Goal: Obtain resource: Obtain resource

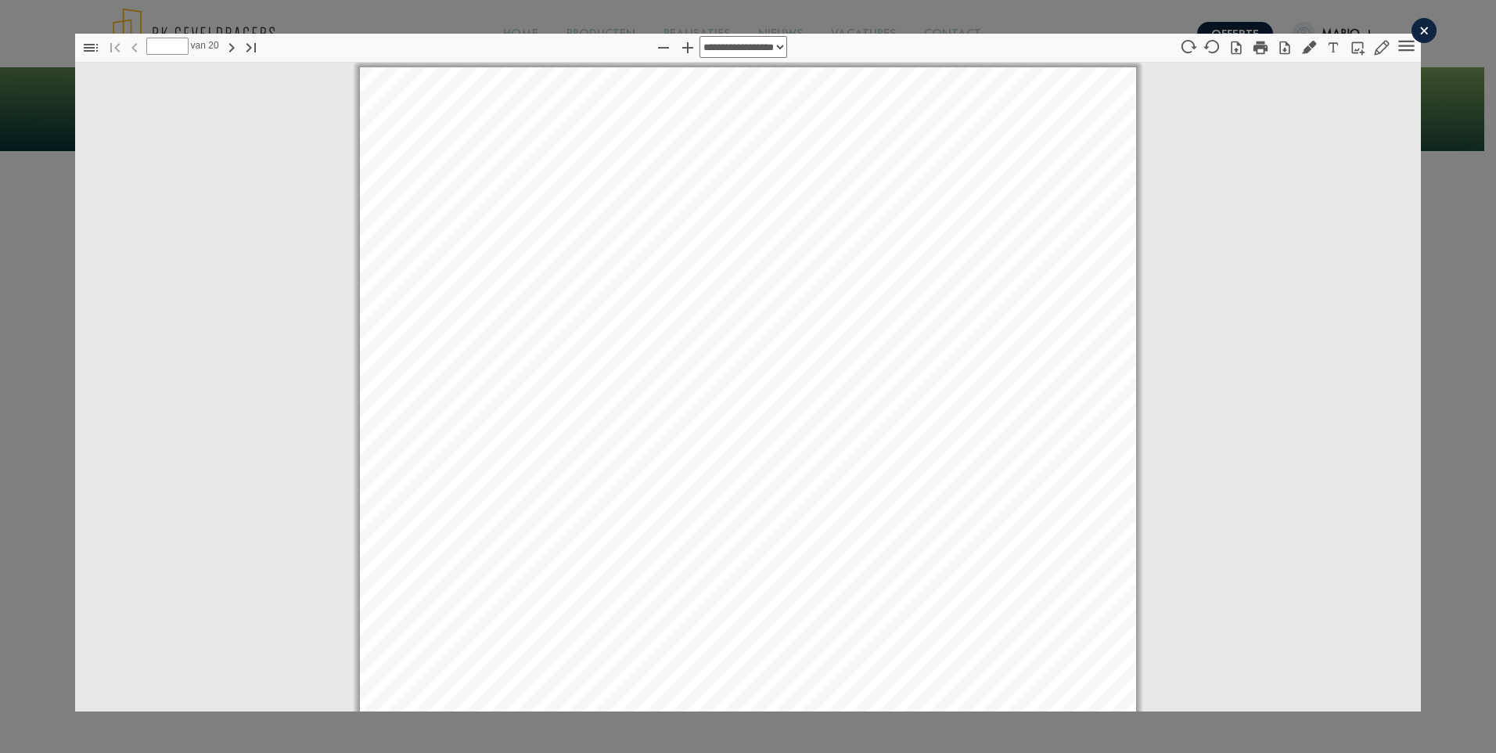
scroll to position [8, 0]
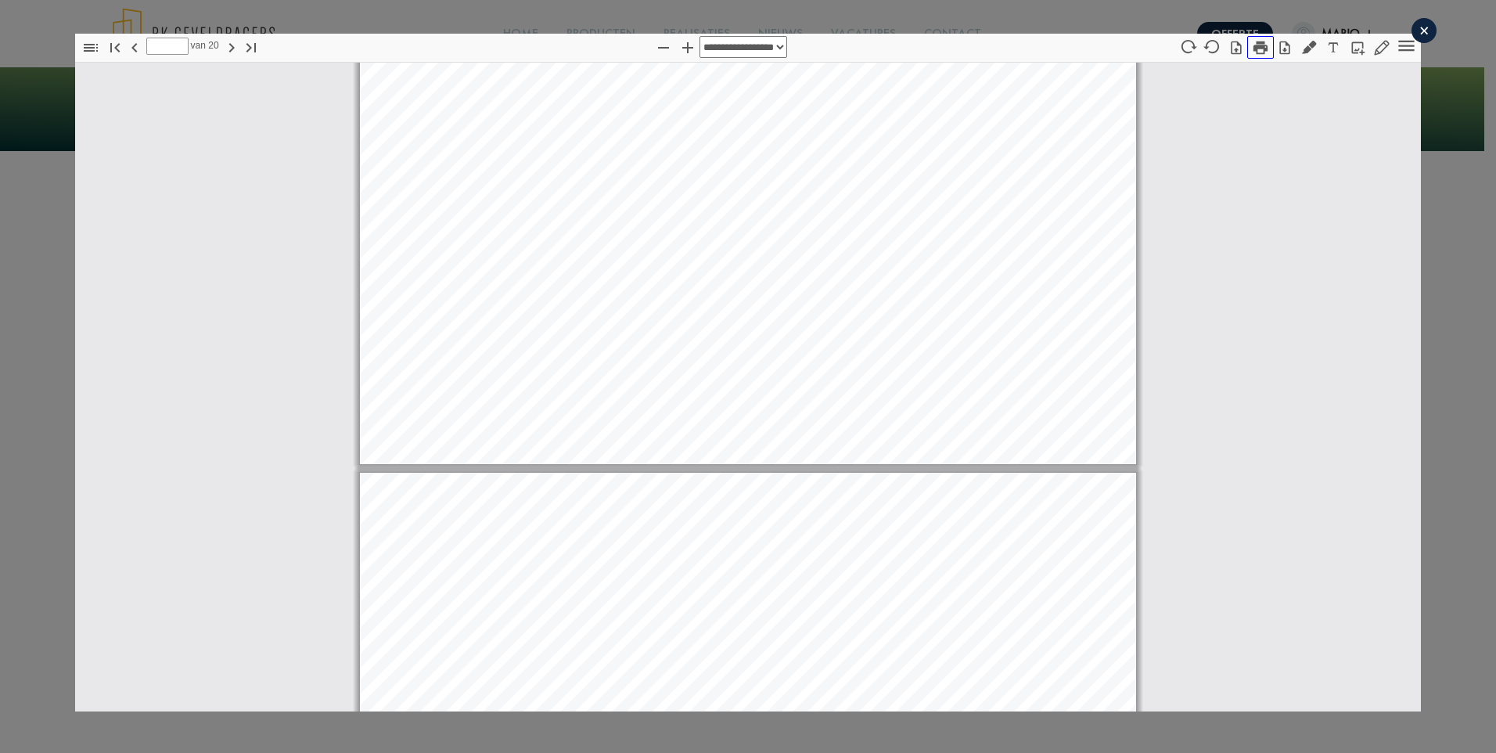
type input "*"
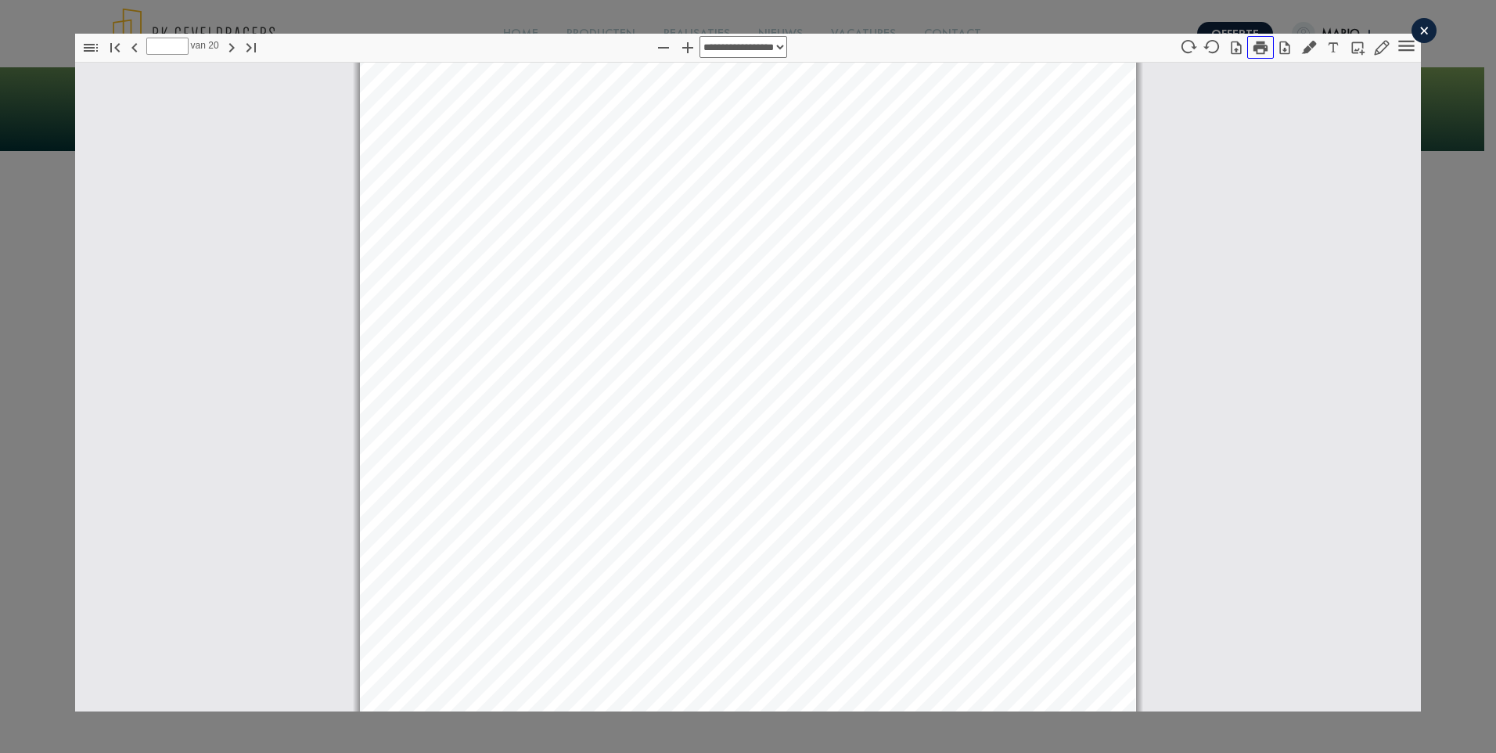
scroll to position [2433, 0]
click at [1350, 46] on icon "button" at bounding box center [1358, 48] width 16 height 16
click at [761, 217] on div "Pagina ⁨3⁩" at bounding box center [748, 396] width 776 height 1098
click at [1375, 45] on icon "button" at bounding box center [1382, 47] width 15 height 15
click at [1398, 49] on icon "Tools" at bounding box center [1406, 46] width 16 height 11
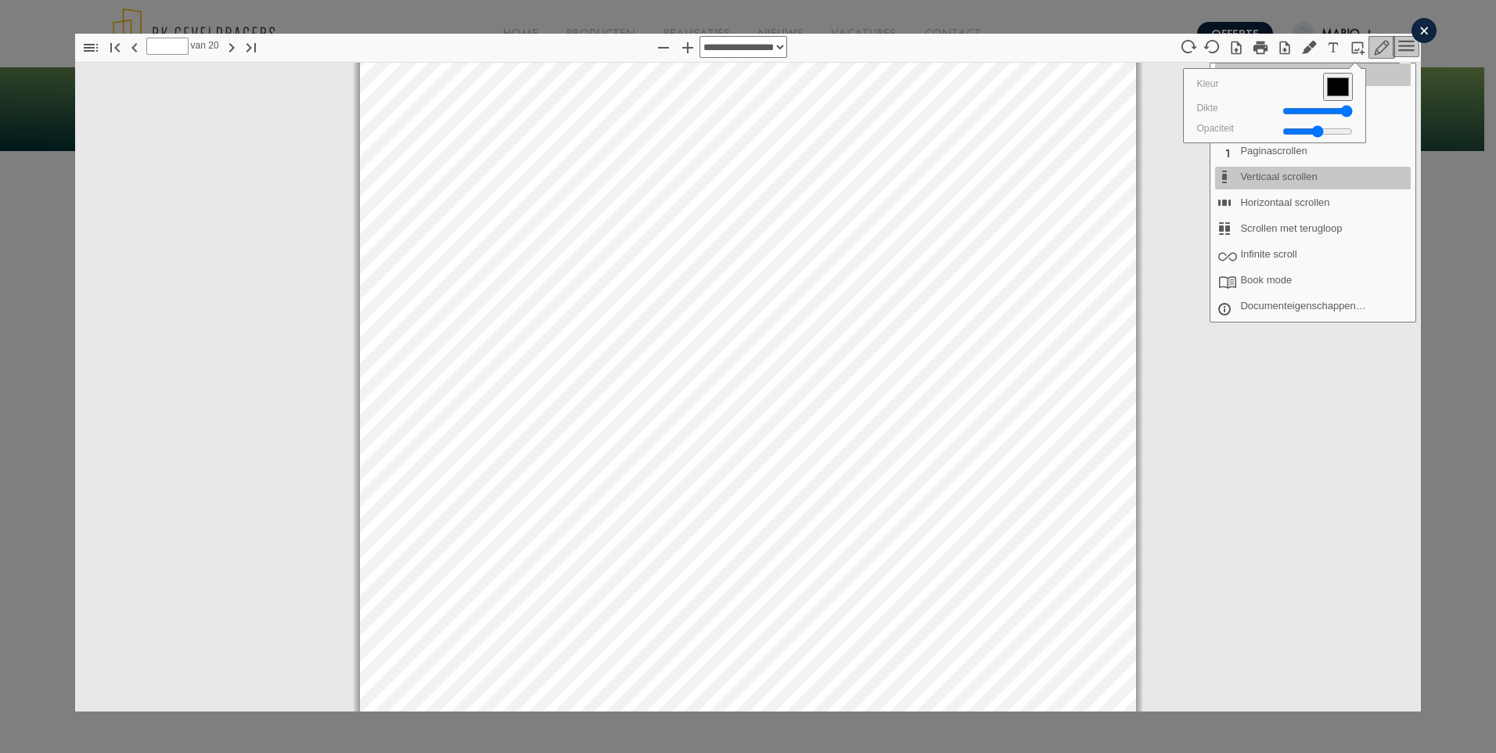
click at [1416, 28] on div "×" at bounding box center [1423, 30] width 25 height 25
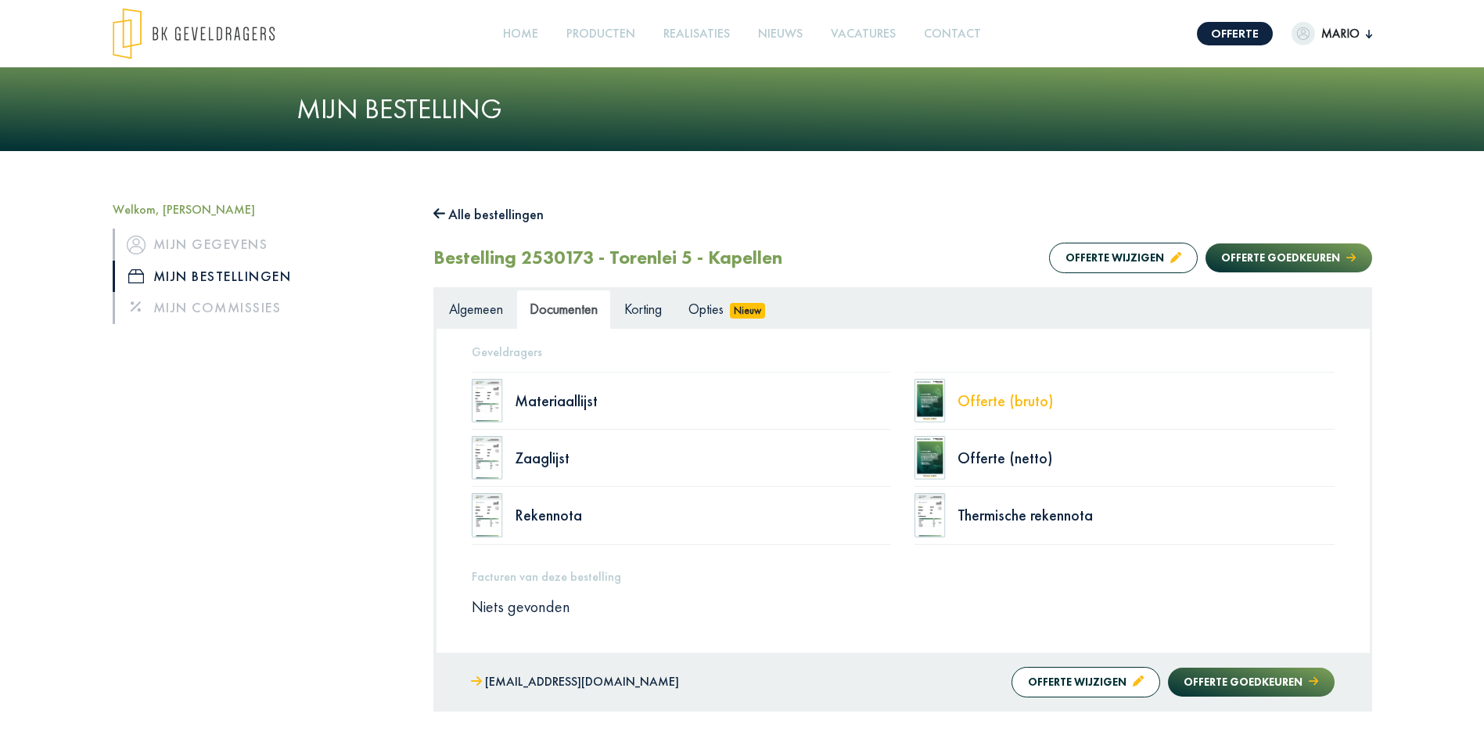
click at [990, 397] on div "Offerte (bruto)" at bounding box center [1146, 401] width 377 height 16
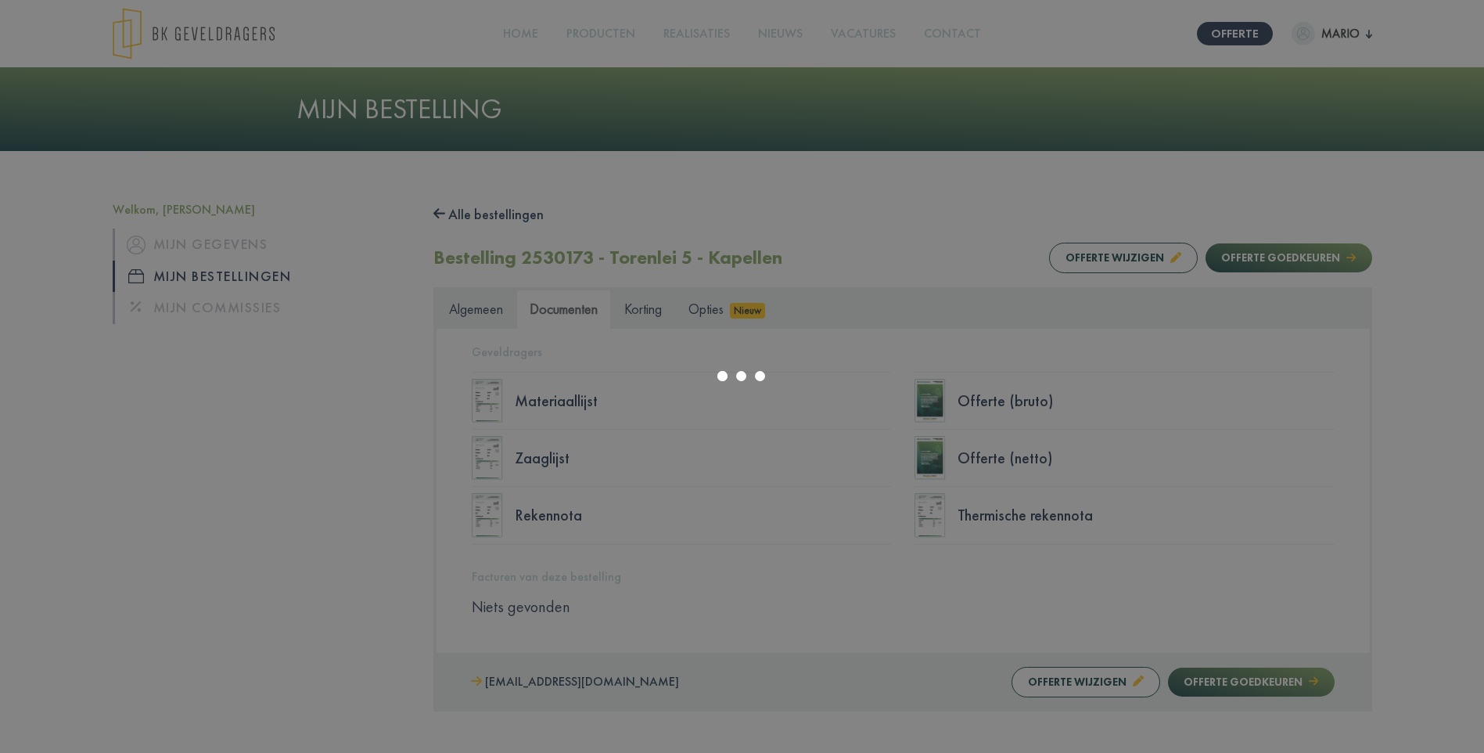
select select "******"
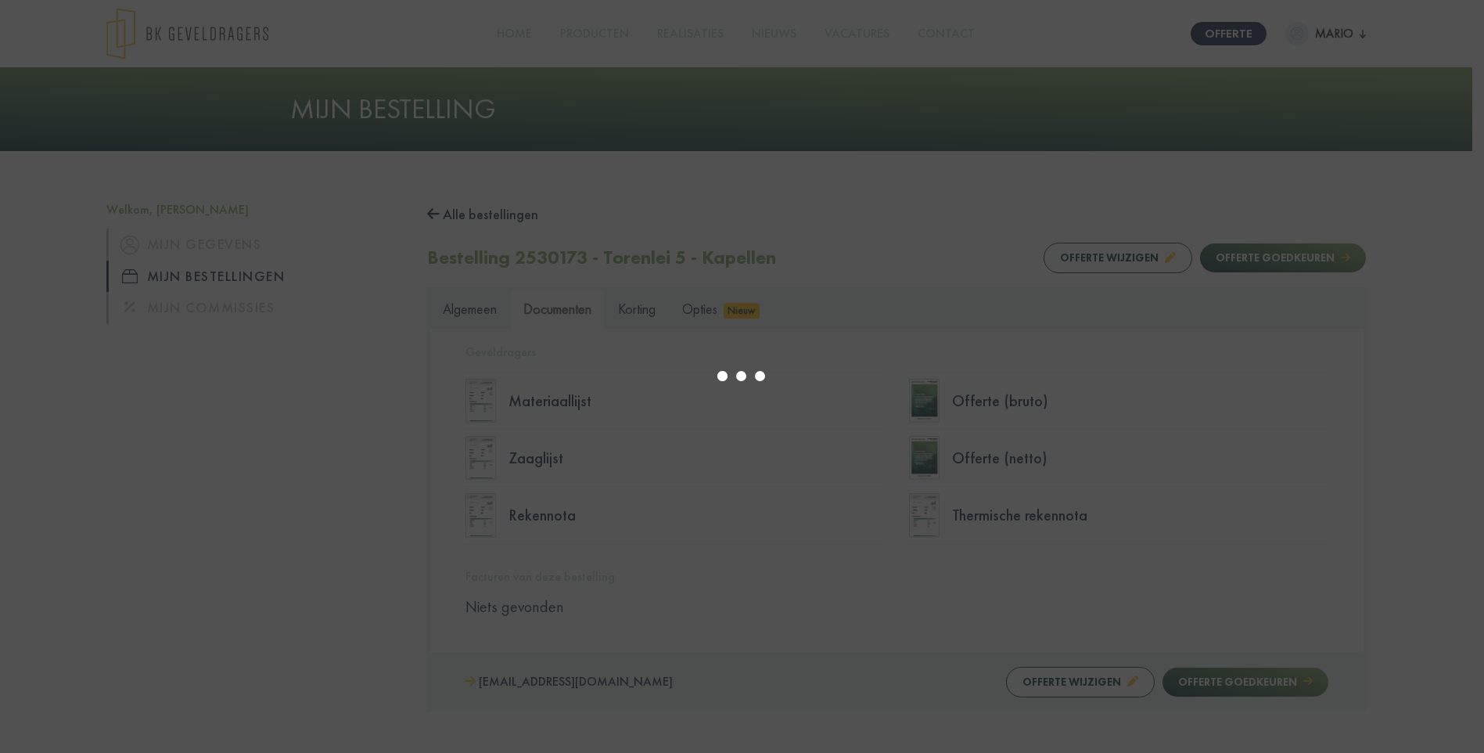
type input "*"
select select "****"
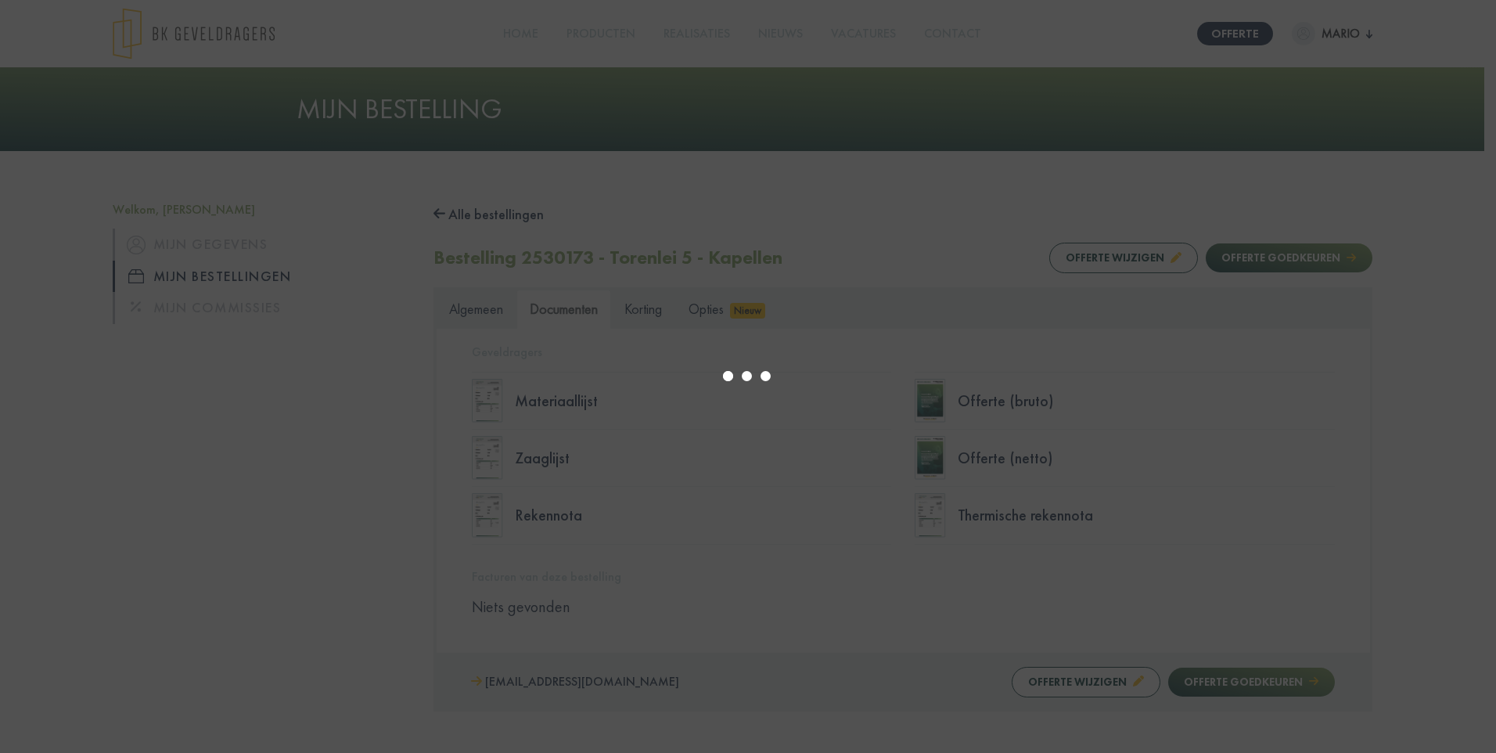
type input "*"
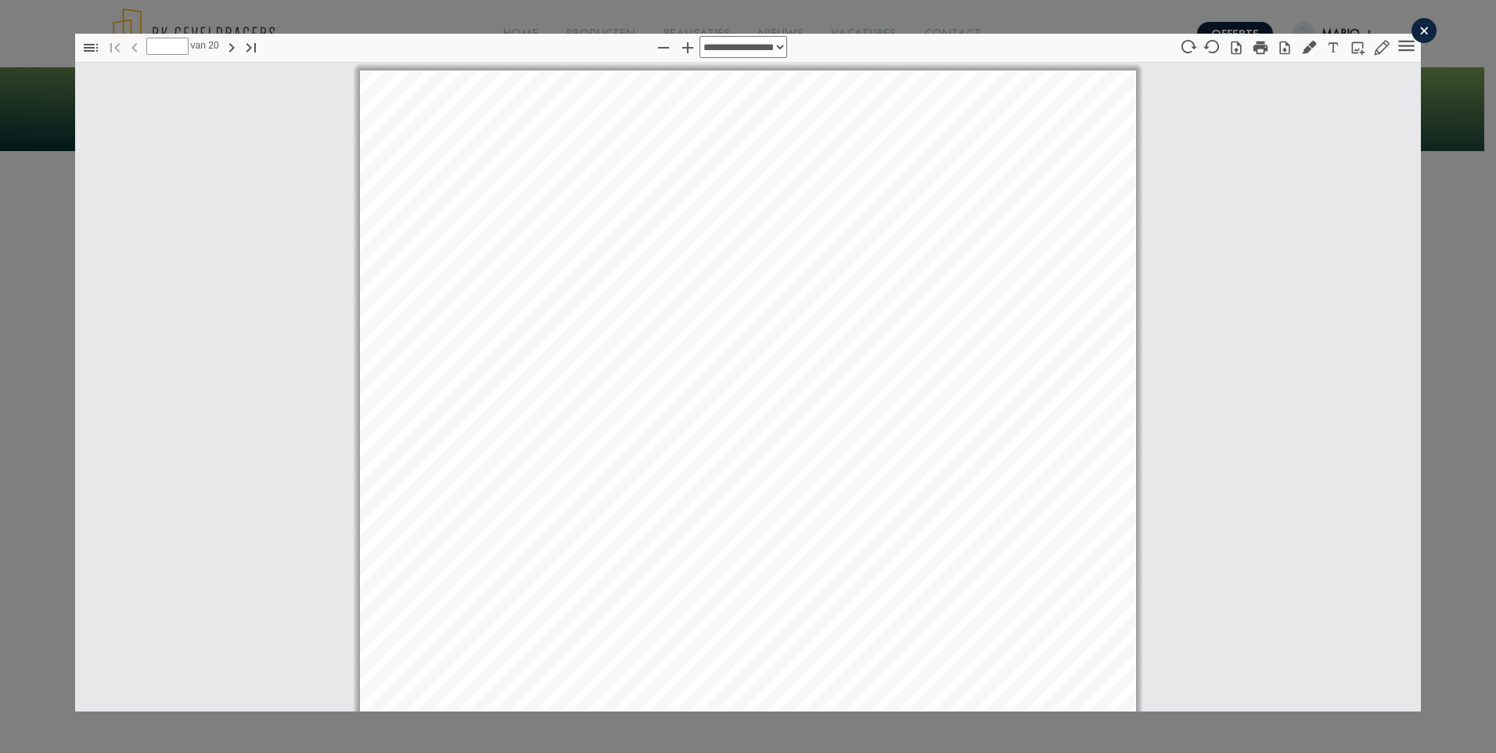
scroll to position [8, 0]
select select "****"
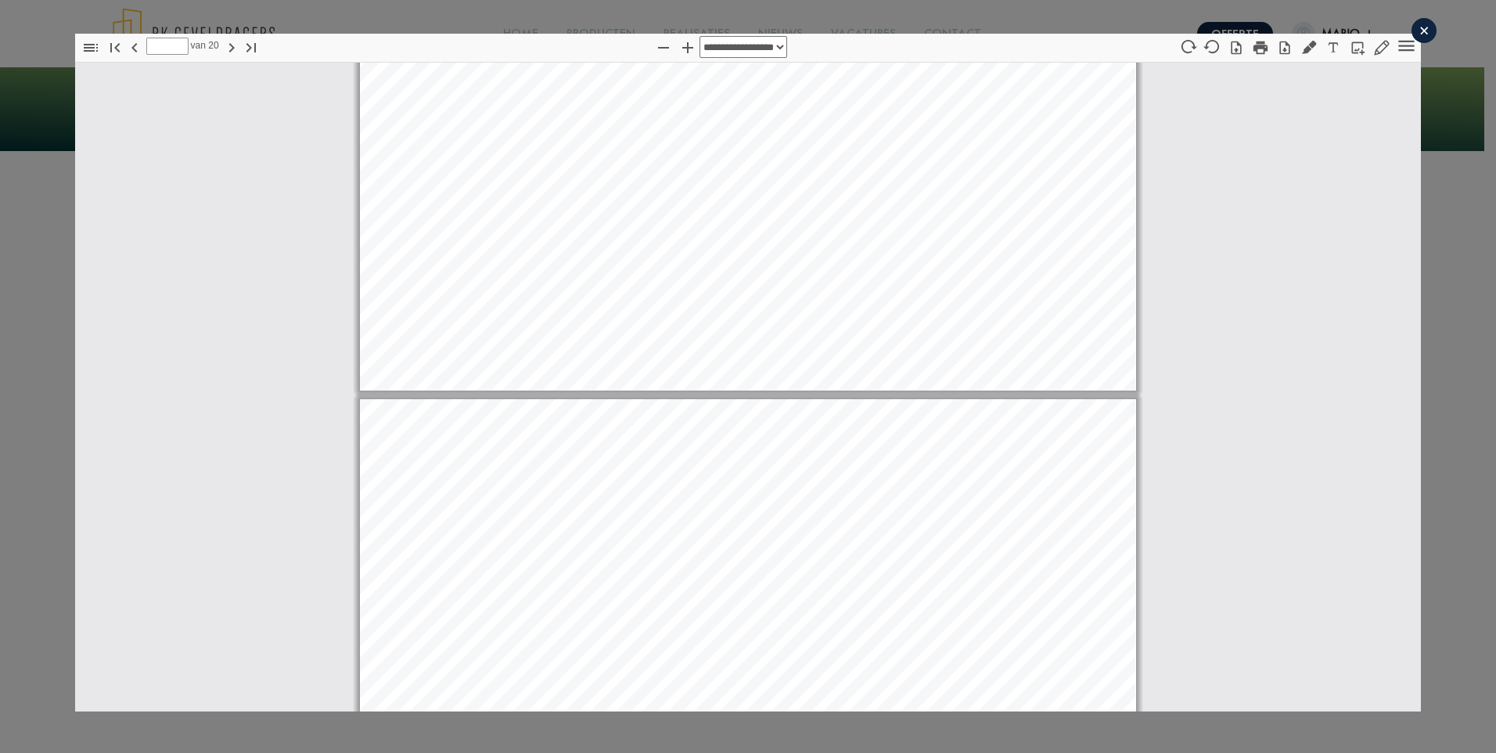
type input "*"
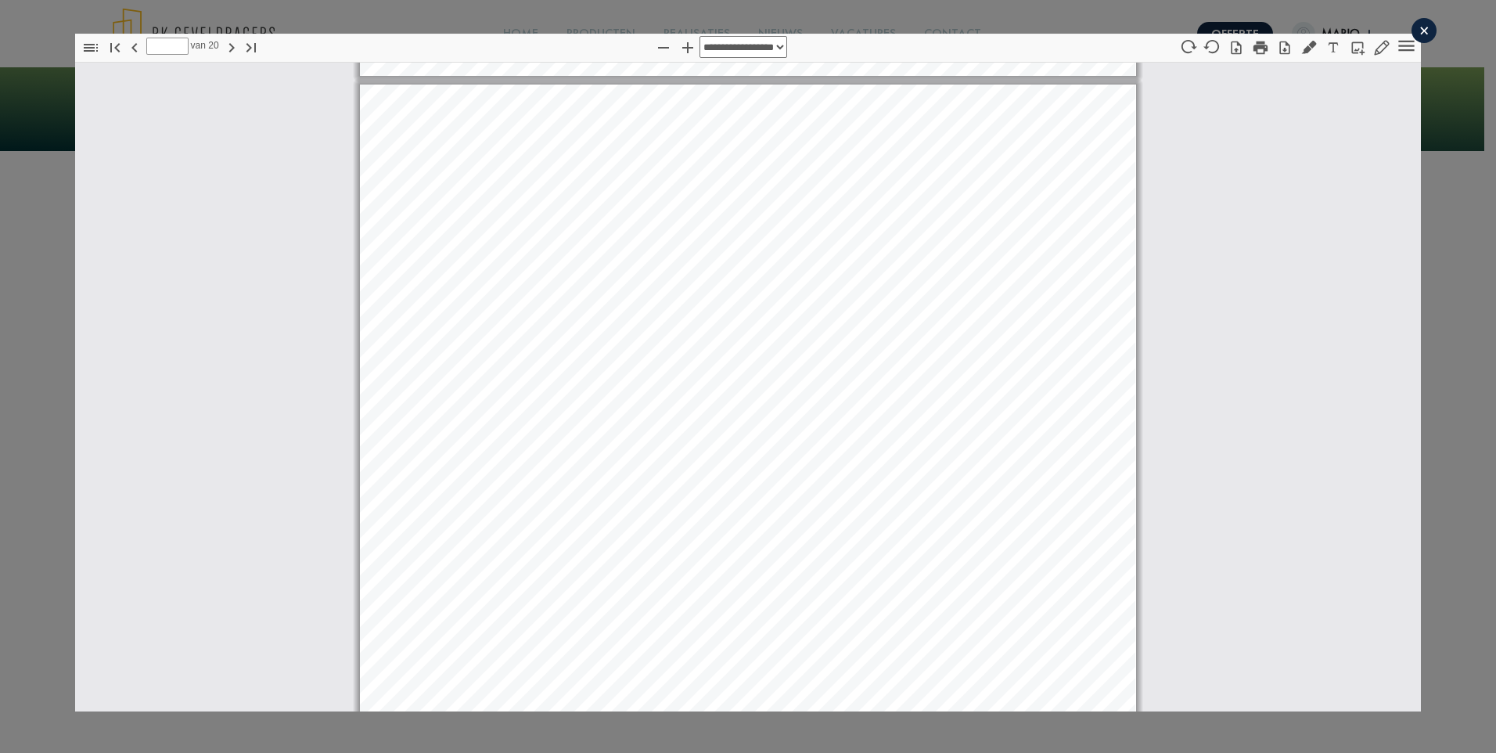
scroll to position [2277, 0]
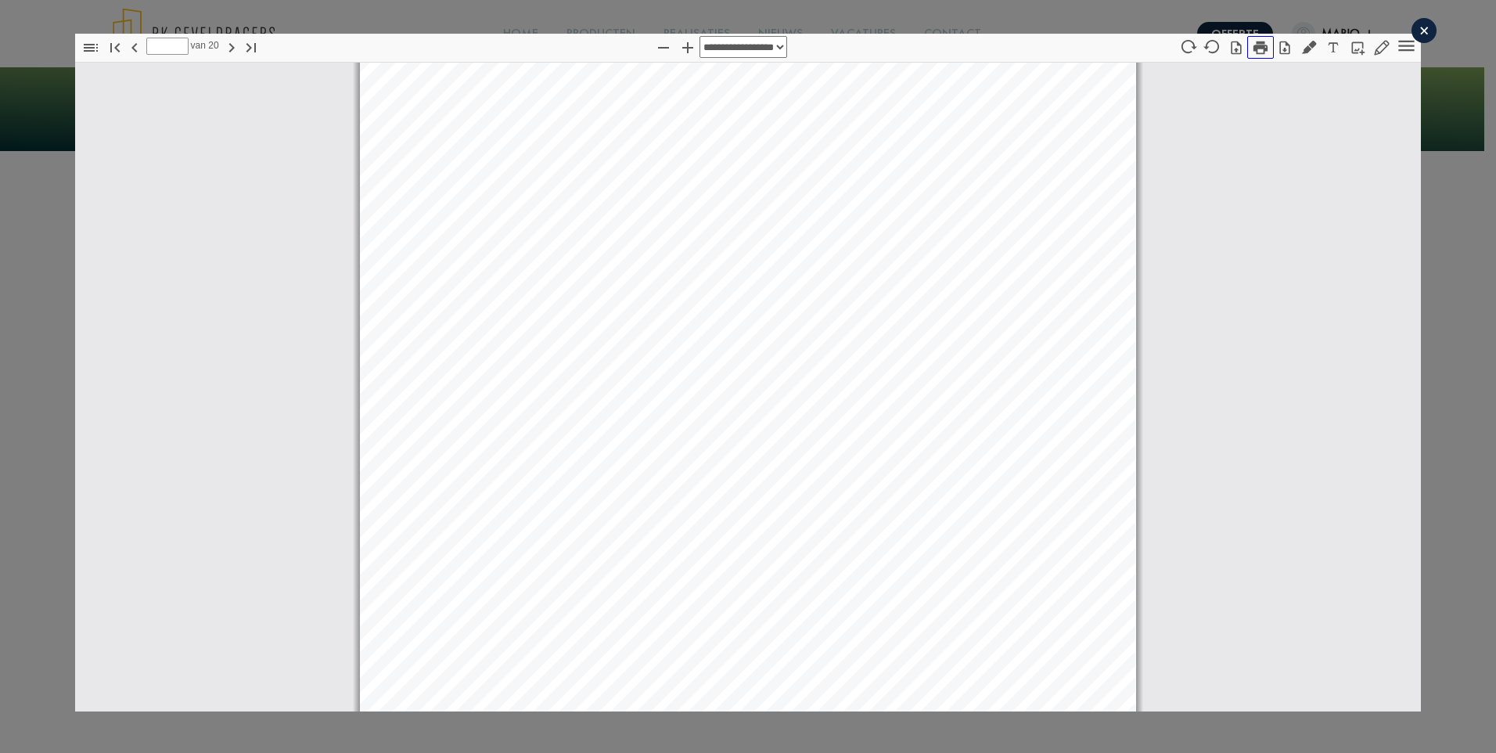
click at [1253, 46] on icon "button" at bounding box center [1260, 47] width 14 height 13
